Goal: Task Accomplishment & Management: Manage account settings

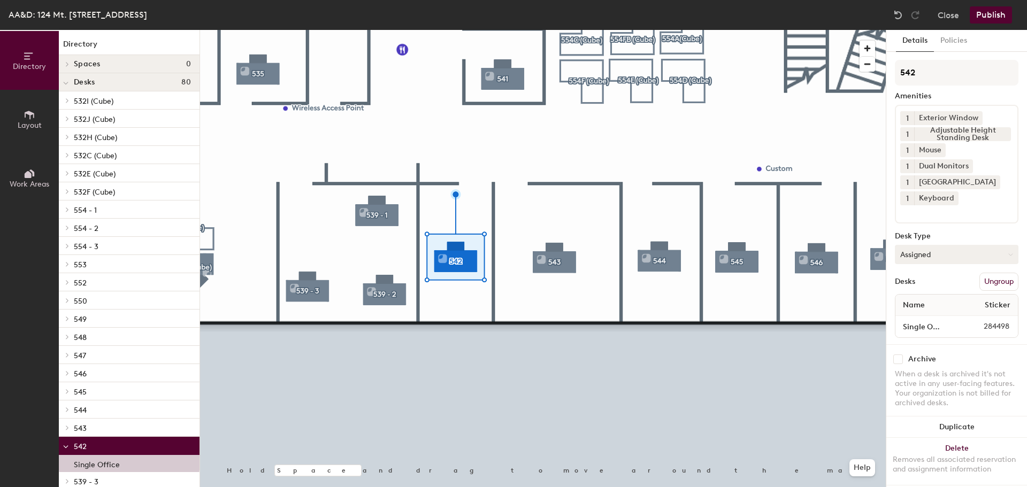
click at [945, 257] on button "Assigned" at bounding box center [957, 254] width 124 height 19
click at [941, 286] on div "Assigned" at bounding box center [948, 288] width 107 height 16
click at [998, 13] on button "Publish" at bounding box center [990, 14] width 42 height 17
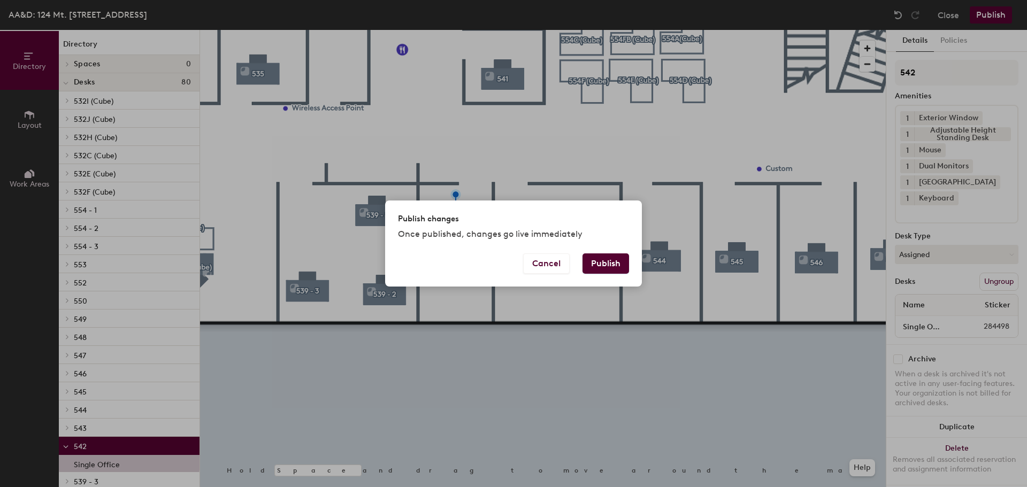
click at [614, 268] on button "Publish" at bounding box center [605, 263] width 47 height 20
